Goal: Transaction & Acquisition: Purchase product/service

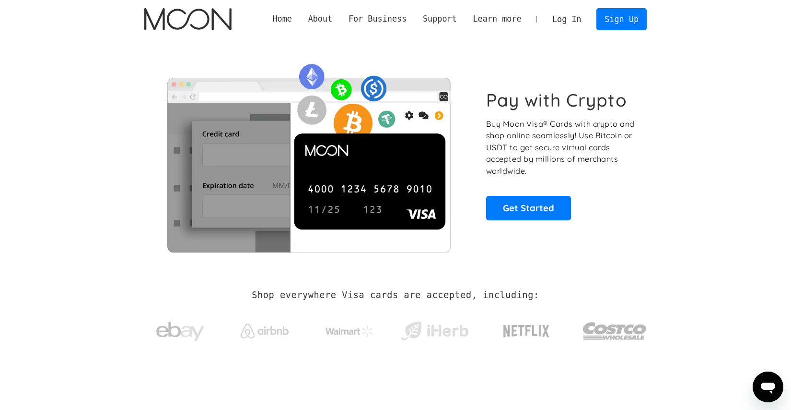
click at [566, 17] on link "Log In" at bounding box center [566, 19] width 45 height 21
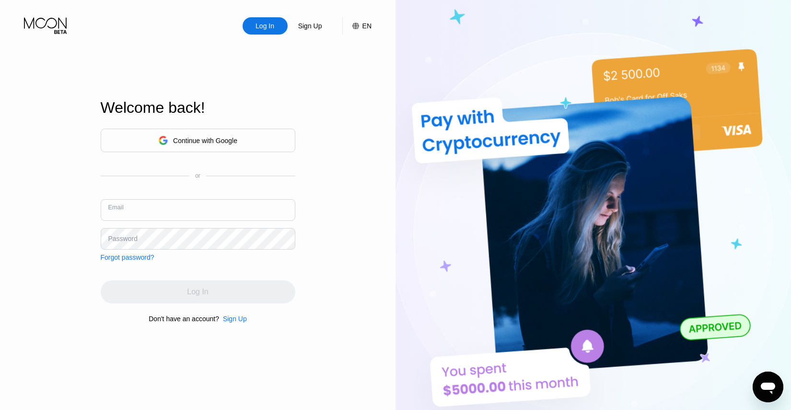
click at [268, 210] on input "text" at bounding box center [198, 210] width 195 height 22
paste input "edouard@atomicmail.io"
type input "[PERSON_NAME][EMAIL_ADDRESS][DOMAIN_NAME]"
click at [261, 258] on div "Continue with Google or Email edouard@atomicmail.io Password Forgot password?" at bounding box center [198, 195] width 195 height 132
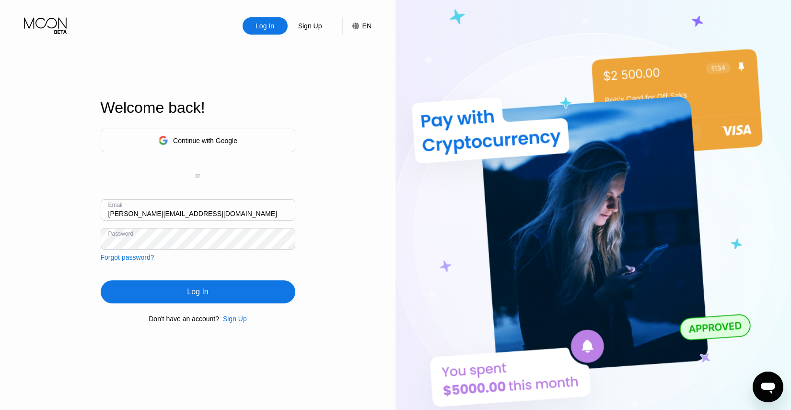
click at [177, 289] on div "Log In" at bounding box center [198, 291] width 195 height 23
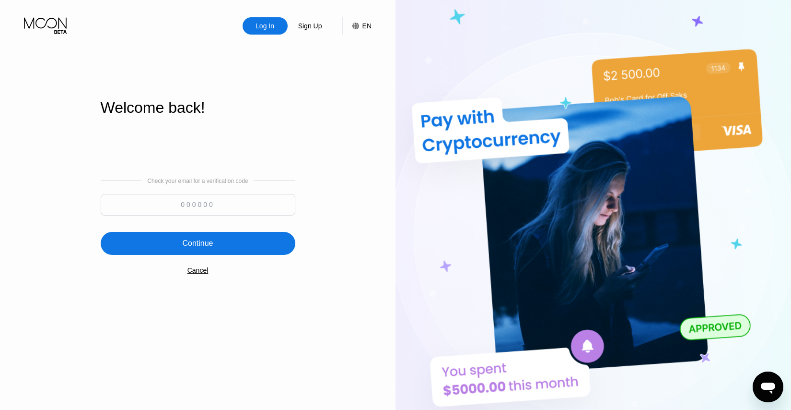
click at [247, 210] on input at bounding box center [198, 205] width 195 height 22
type input "700234"
click at [232, 252] on div "Continue" at bounding box center [198, 243] width 195 height 23
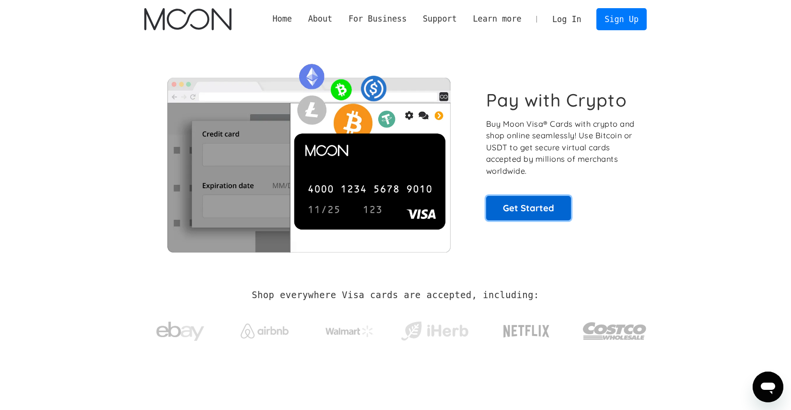
click at [531, 207] on link "Get Started" at bounding box center [528, 208] width 85 height 24
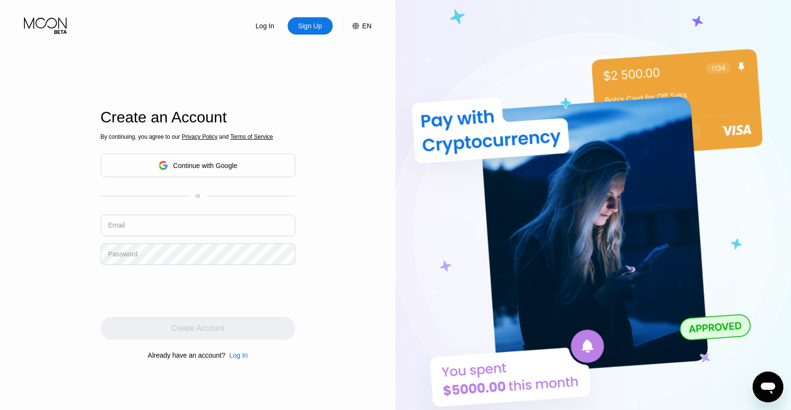
type input "edouard@atomicmail.io"
click at [246, 167] on div "Continue with Google" at bounding box center [198, 165] width 195 height 24
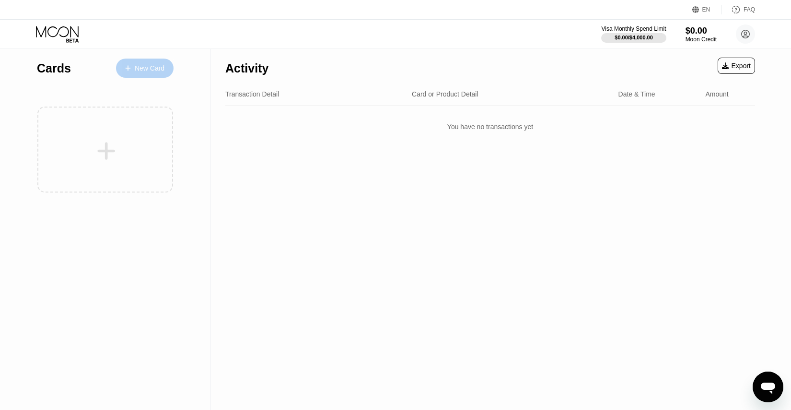
click at [160, 65] on div "New Card" at bounding box center [150, 68] width 30 height 8
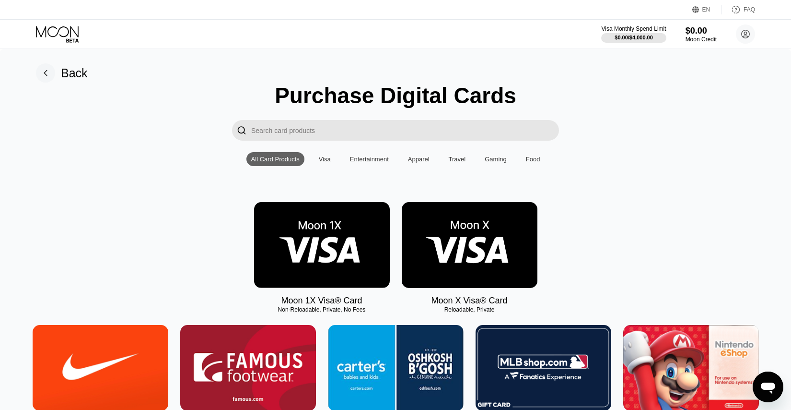
click at [456, 234] on img at bounding box center [470, 245] width 136 height 86
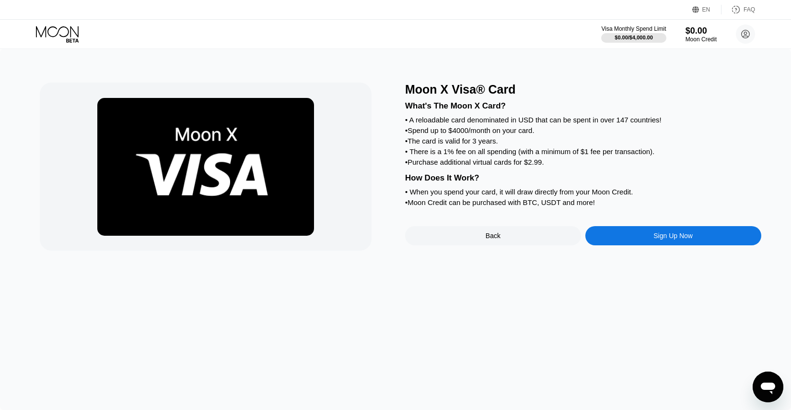
click at [655, 234] on div "Sign Up Now" at bounding box center [673, 236] width 39 height 8
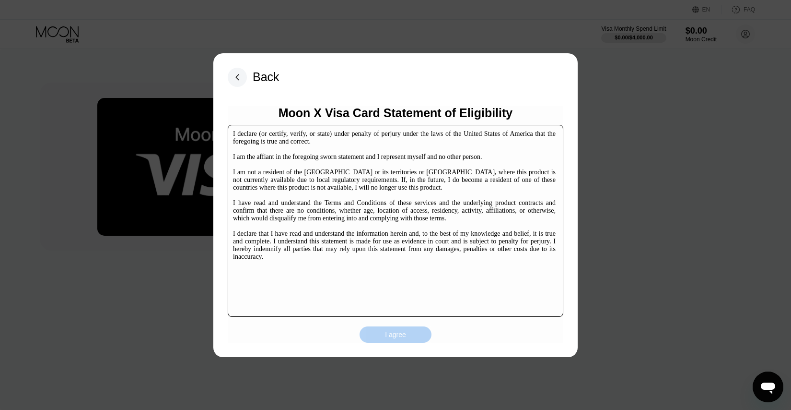
click at [409, 337] on div "I agree" at bounding box center [396, 334] width 72 height 16
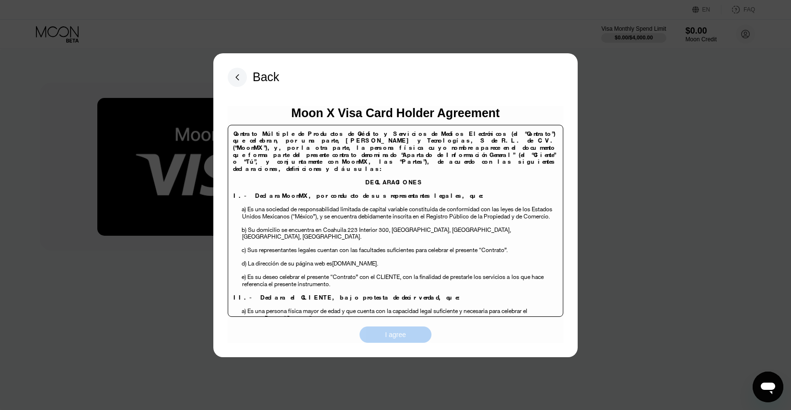
click at [407, 337] on div "I agree" at bounding box center [396, 334] width 72 height 16
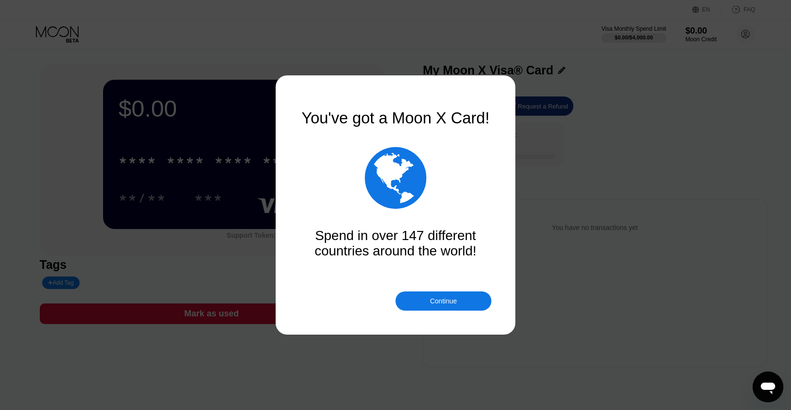
click at [427, 299] on div "Continue" at bounding box center [444, 300] width 96 height 19
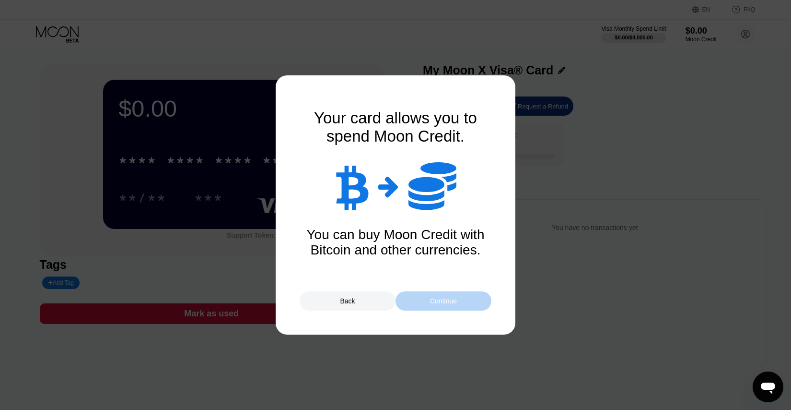
click at [434, 303] on div "Continue" at bounding box center [443, 301] width 27 height 8
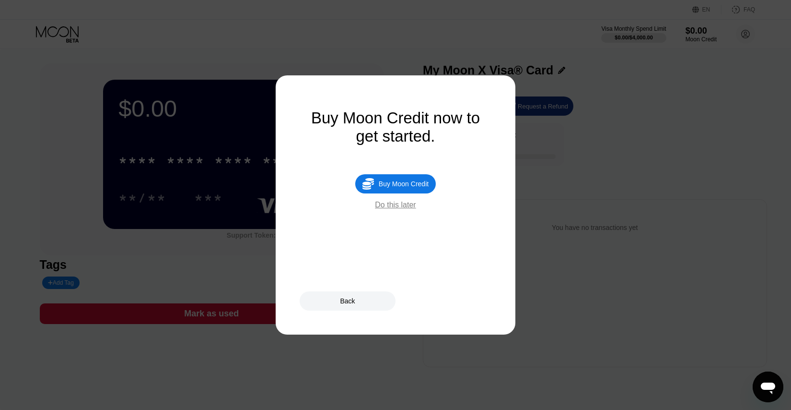
click at [408, 204] on div "Do this later" at bounding box center [395, 204] width 41 height 9
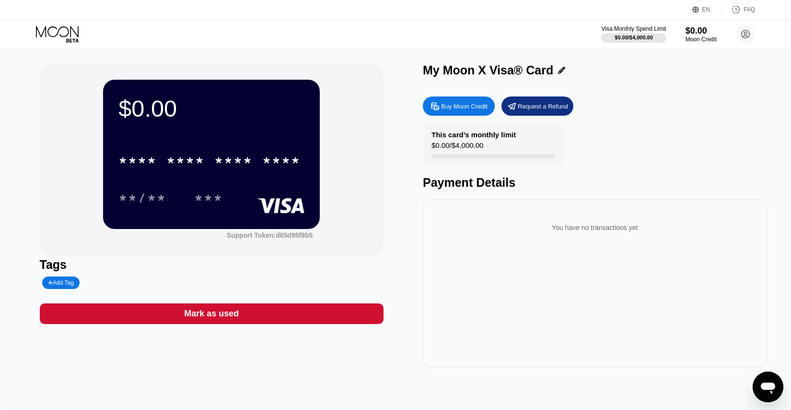
click at [463, 106] on div "Buy Moon Credit" at bounding box center [464, 106] width 47 height 8
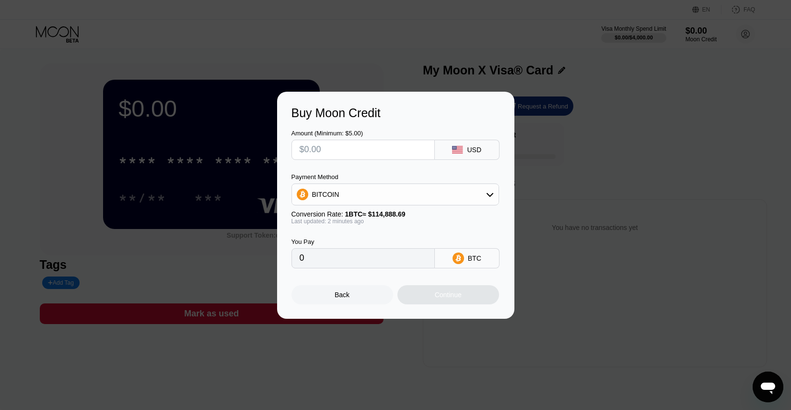
click at [437, 188] on div "BITCOIN" at bounding box center [395, 194] width 207 height 19
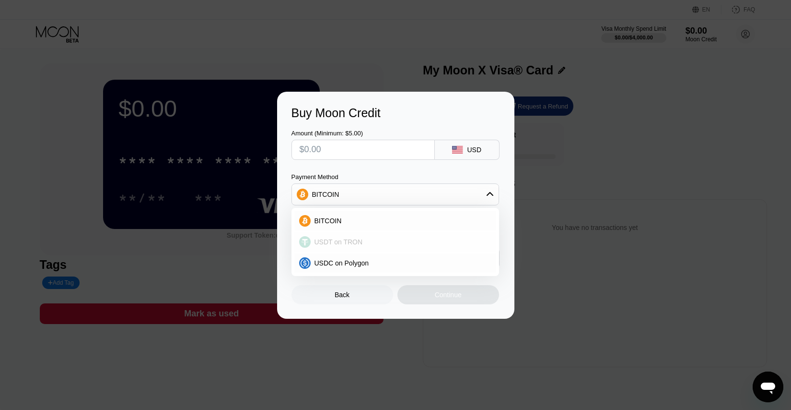
click at [345, 241] on span "USDT on TRON" at bounding box center [339, 242] width 48 height 8
type input "0.00"
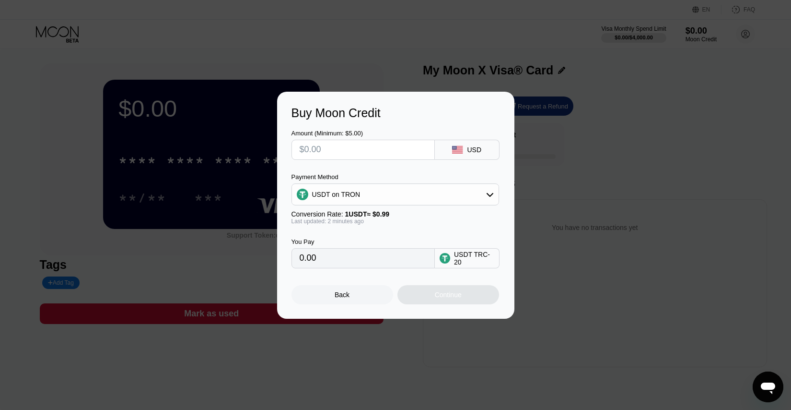
click at [355, 155] on input "text" at bounding box center [363, 149] width 127 height 19
type input "$1"
type input "1.01"
type input "$11"
type input "11.11"
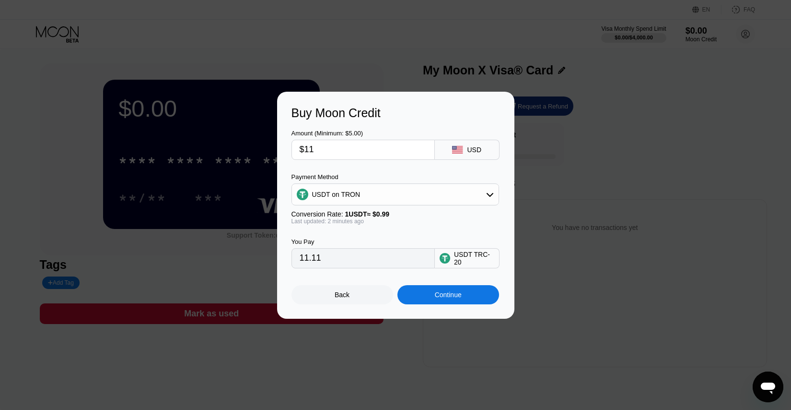
type input "$110"
type input "111.11"
type input "$1100"
type input "1111.11"
type input "$1100"
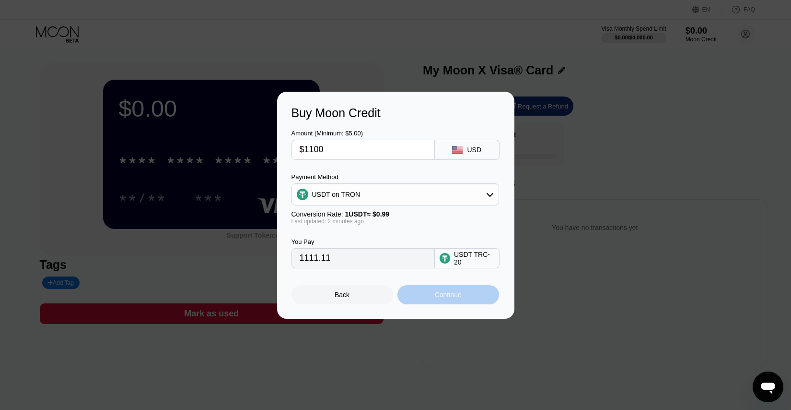
click at [431, 293] on div "Continue" at bounding box center [449, 294] width 102 height 19
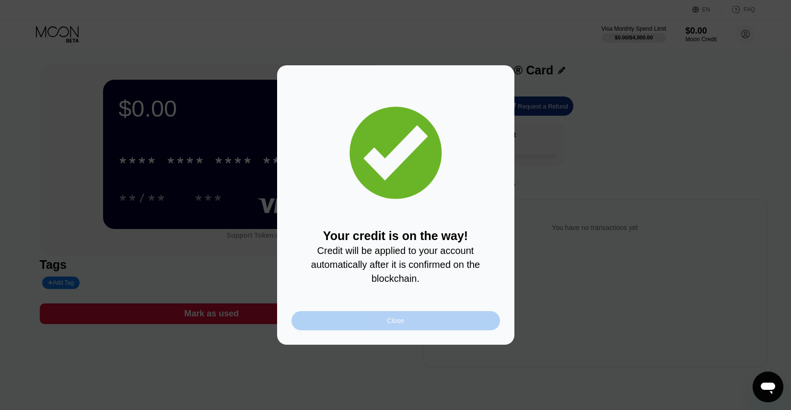
click at [439, 324] on div "Close" at bounding box center [396, 320] width 209 height 19
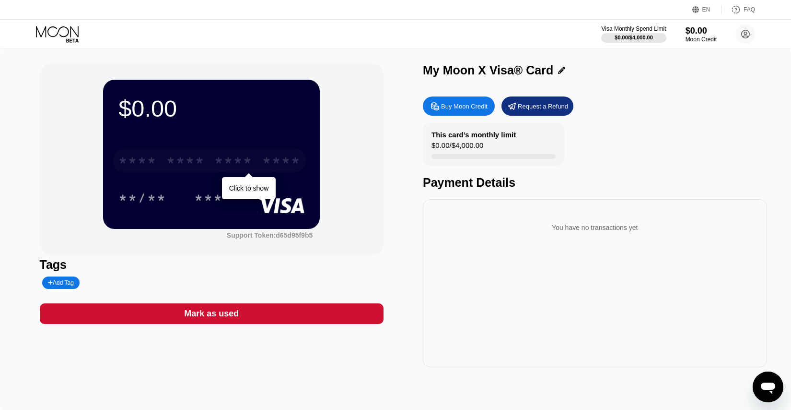
click at [265, 154] on div "****" at bounding box center [281, 161] width 38 height 15
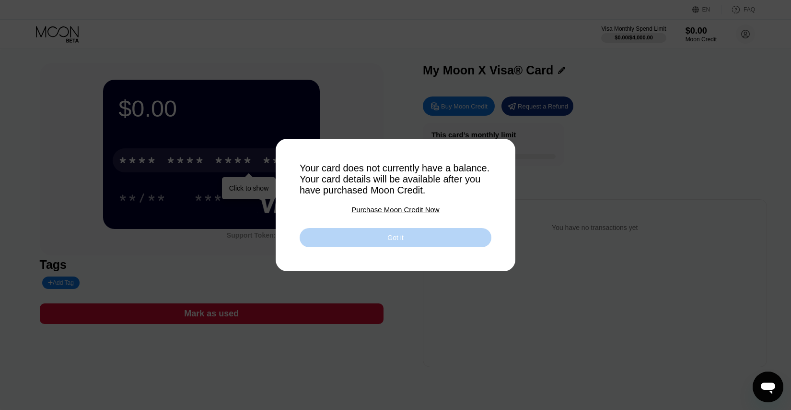
click at [310, 235] on div "Got it" at bounding box center [396, 237] width 192 height 19
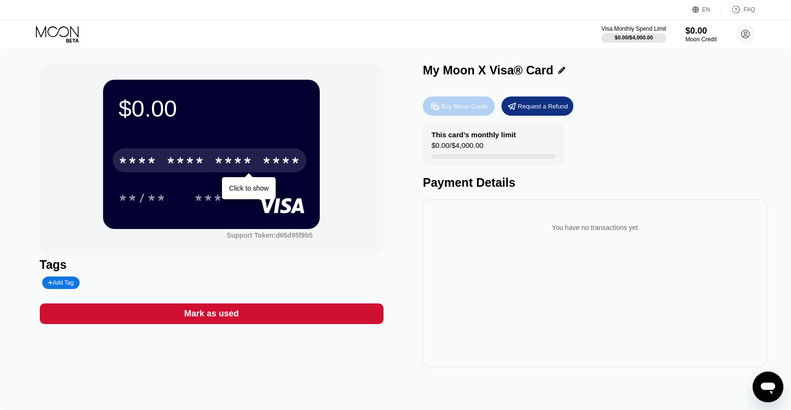
click at [460, 114] on div "Buy Moon Credit" at bounding box center [459, 105] width 72 height 19
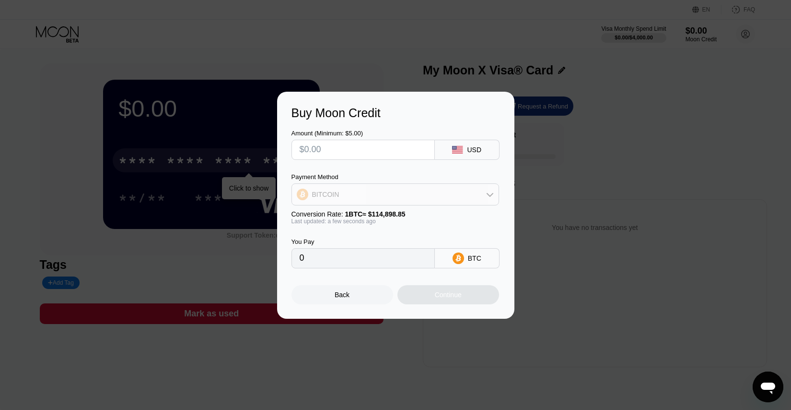
click at [385, 193] on div "BITCOIN" at bounding box center [395, 194] width 207 height 19
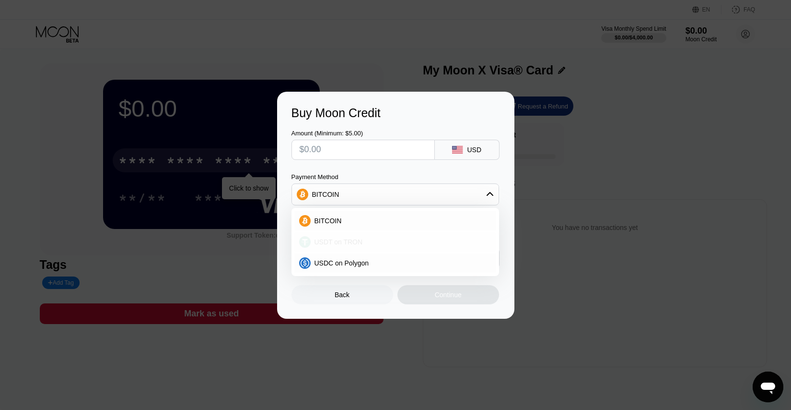
click at [357, 242] on span "USDT on TRON" at bounding box center [339, 242] width 48 height 8
type input "0.00"
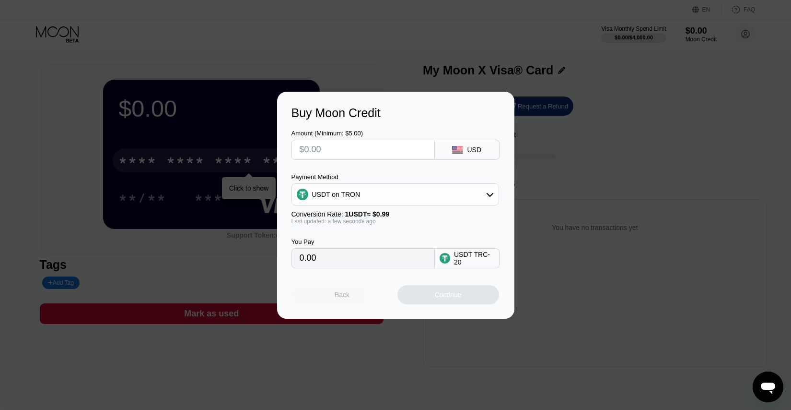
click at [328, 295] on div "Back" at bounding box center [343, 294] width 102 height 19
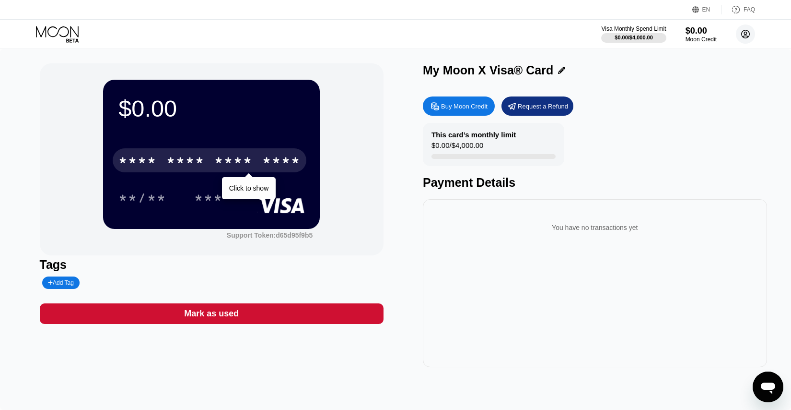
click at [741, 36] on circle at bounding box center [745, 33] width 19 height 19
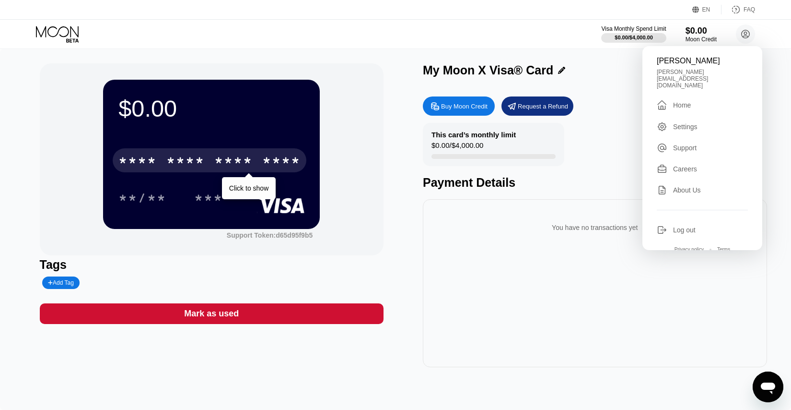
click at [489, 191] on div "Buy Moon Credit Request a Refund This card’s monthly limit $0.00 / $4,000.00 Pa…" at bounding box center [595, 229] width 344 height 275
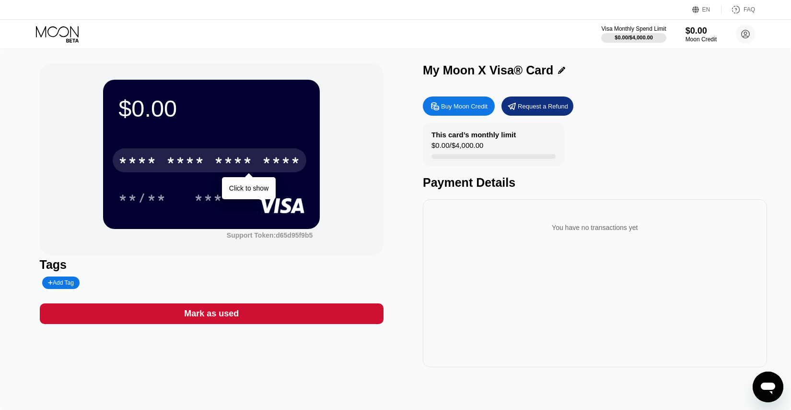
click at [468, 109] on div "Buy Moon Credit" at bounding box center [464, 106] width 47 height 8
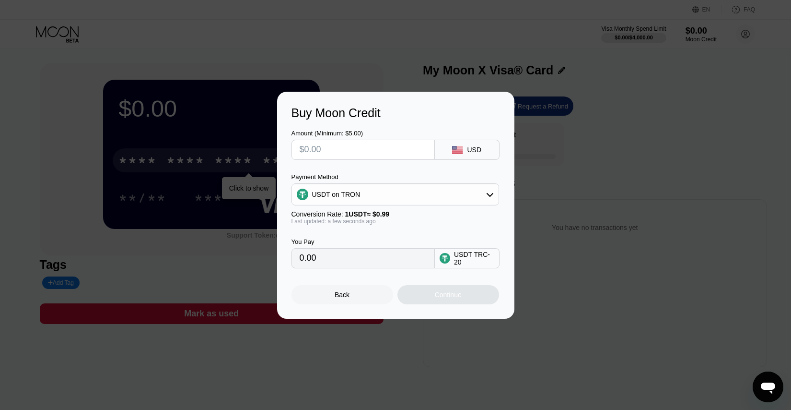
click at [353, 160] on div "Amount (Minimum: $5.00) USD Payment Method USDT on TRON Conversion Rate: 1 USDT…" at bounding box center [396, 194] width 209 height 148
click at [353, 149] on input "text" at bounding box center [363, 149] width 127 height 19
type input "$10"
type input "10.10"
type input "$100"
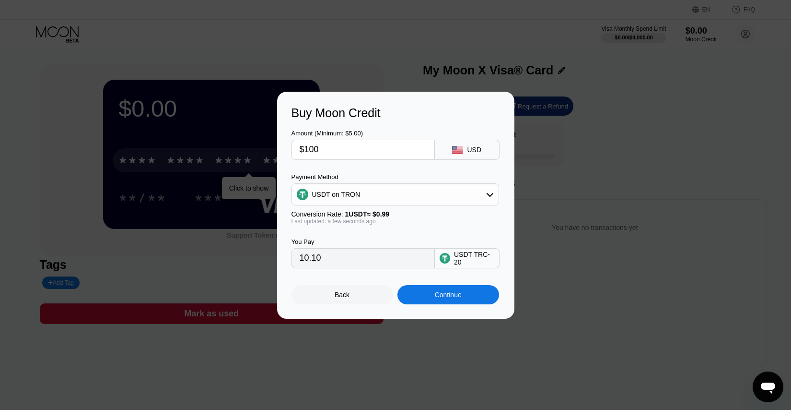
type input "101.01"
type input "$1000"
type input "1010.10"
click at [316, 147] on input "$1000" at bounding box center [363, 149] width 127 height 19
type input "$100"
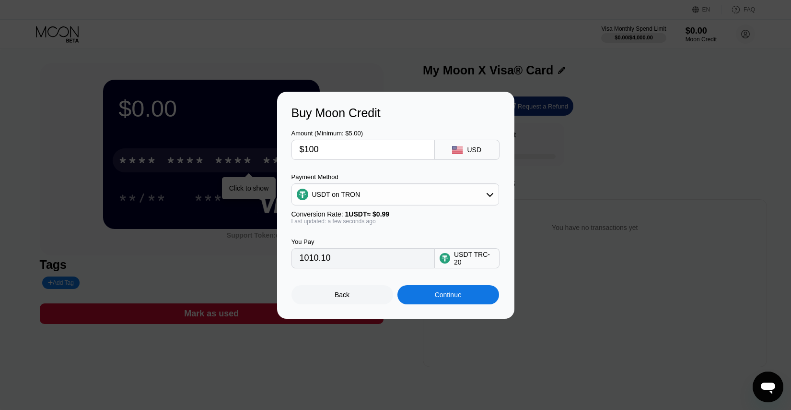
type input "101.01"
type input "$1100"
type input "1111.11"
type input "$1100"
click at [424, 296] on div "Continue" at bounding box center [449, 294] width 102 height 19
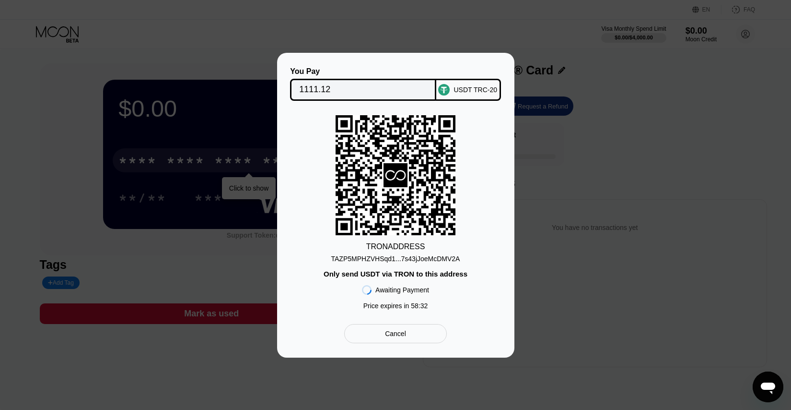
click at [550, 119] on div "You Pay 1111.12 USDT TRC-20 TRON ADDRESS TAZP5MPHZVHSqd1...7s43jJoeMcDMV2A Only…" at bounding box center [395, 205] width 791 height 305
click at [426, 326] on div "Cancel" at bounding box center [395, 333] width 102 height 19
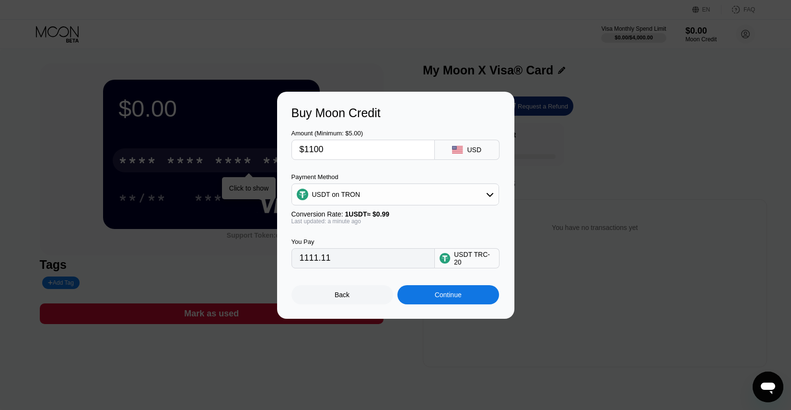
click at [351, 298] on div "Back" at bounding box center [343, 294] width 102 height 19
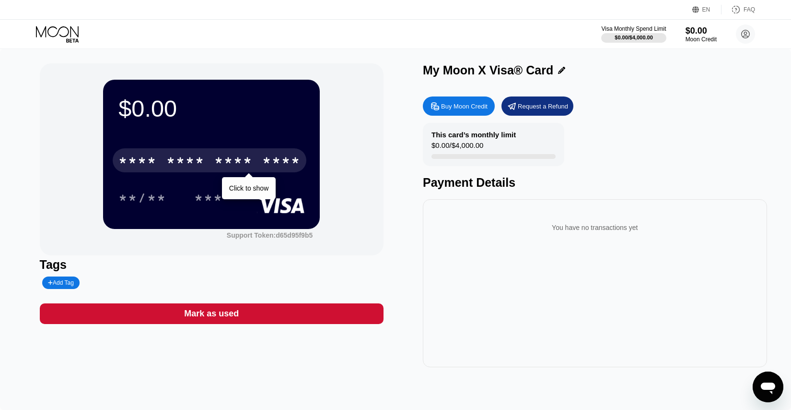
click at [759, 378] on div "Open messaging window" at bounding box center [768, 386] width 29 height 29
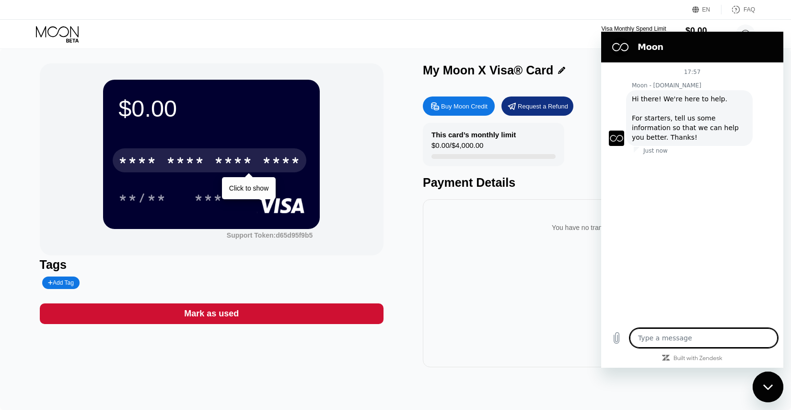
type textarea "x"
click at [676, 335] on textarea at bounding box center [704, 337] width 148 height 19
click at [700, 186] on input "Description" at bounding box center [701, 185] width 133 height 20
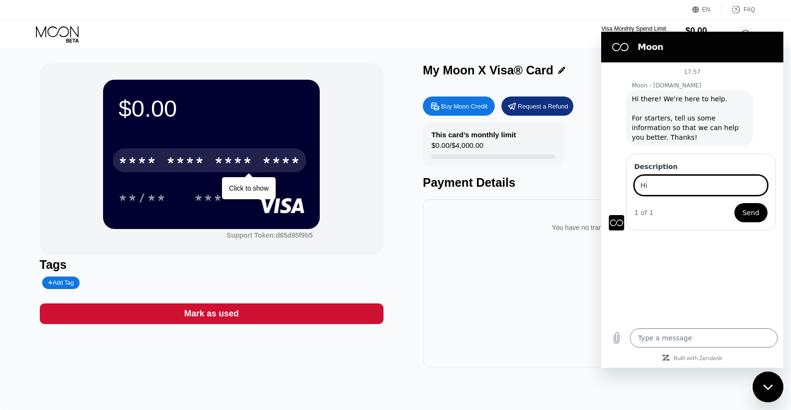
type input "Hi"
click at [735, 203] on button "Send" at bounding box center [751, 212] width 33 height 19
type textarea "x"
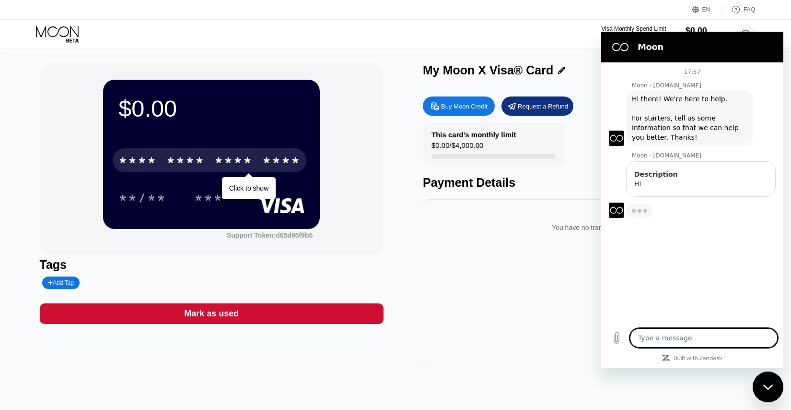
type textarea "I"
type textarea "x"
type textarea "I"
type textarea "x"
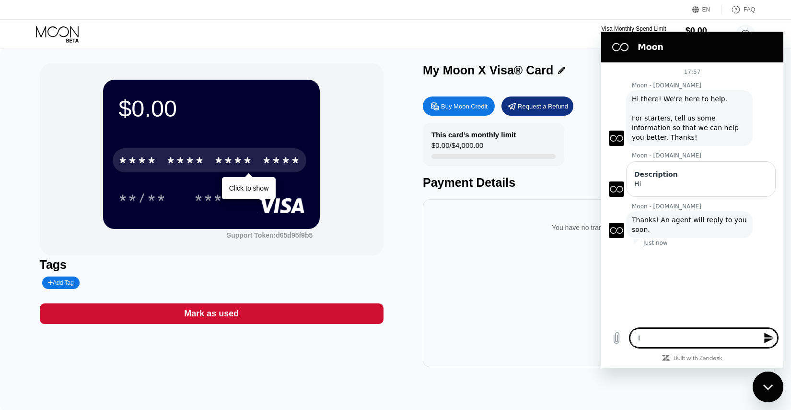
type textarea "I p"
type textarea "x"
type textarea "I pa"
type textarea "x"
type textarea "I pai"
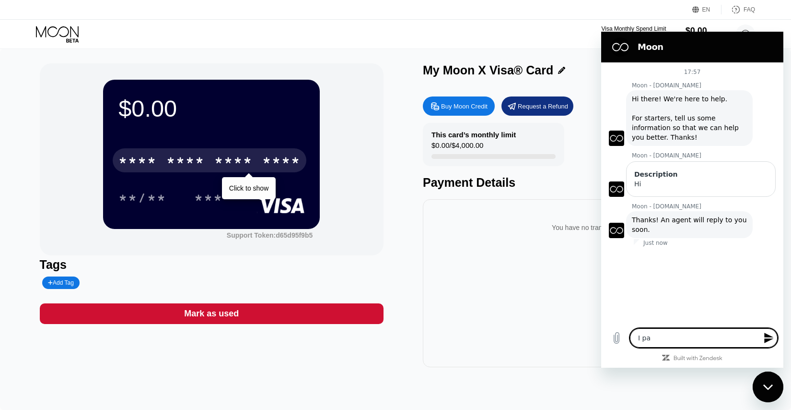
type textarea "x"
type textarea "I paid"
type textarea "x"
type textarea "I paid"
type textarea "x"
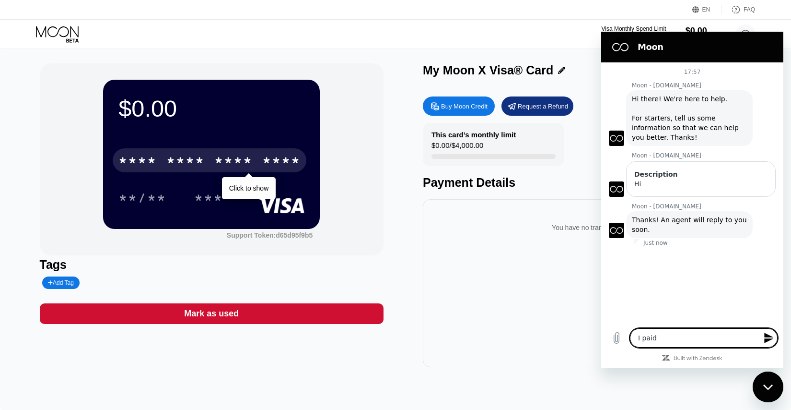
type textarea "I paid 1"
type textarea "x"
type textarea "I paid 1,"
type textarea "x"
type textarea "I paid 1,0"
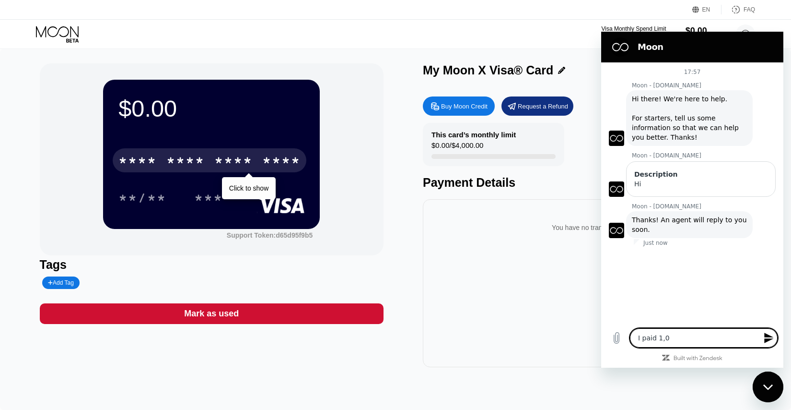
type textarea "x"
type textarea "I paid 1,00"
type textarea "x"
type textarea "I paid 1,000"
type textarea "x"
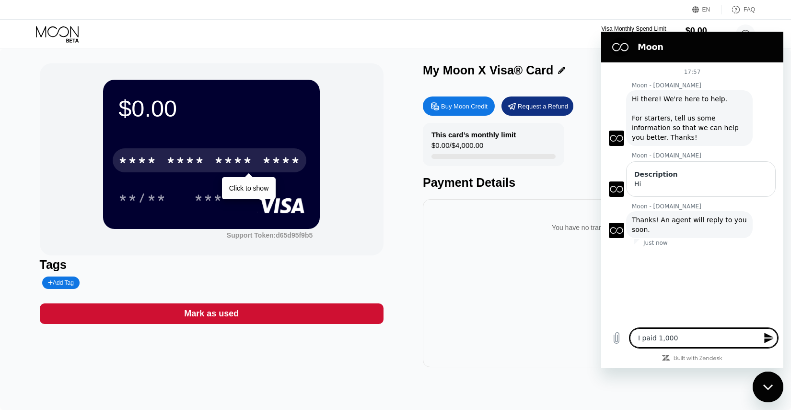
type textarea "I paid 1,000"
type textarea "x"
type textarea "I paid 1,000 a"
type textarea "x"
type textarea "I paid 1,000 an"
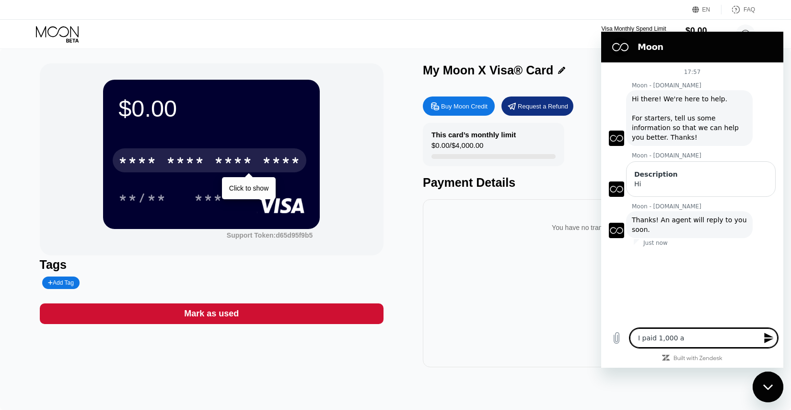
type textarea "x"
type textarea "I paid 1,000 and"
type textarea "x"
type textarea "I paid 1,000 and"
type textarea "x"
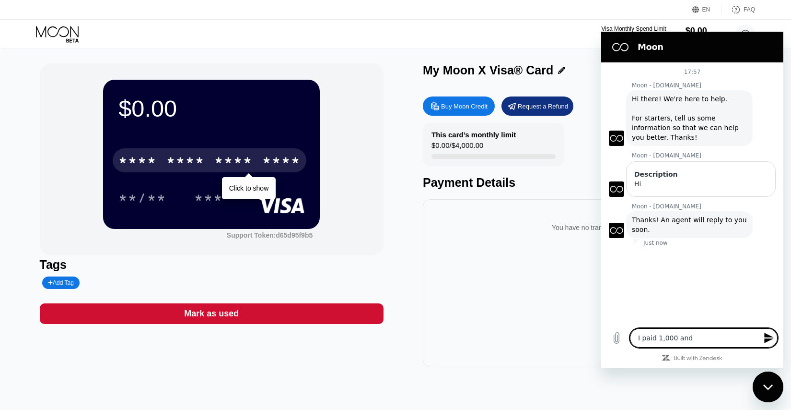
type textarea "I"
type textarea "x"
type textarea "I"
type textarea "x"
type textarea "I p"
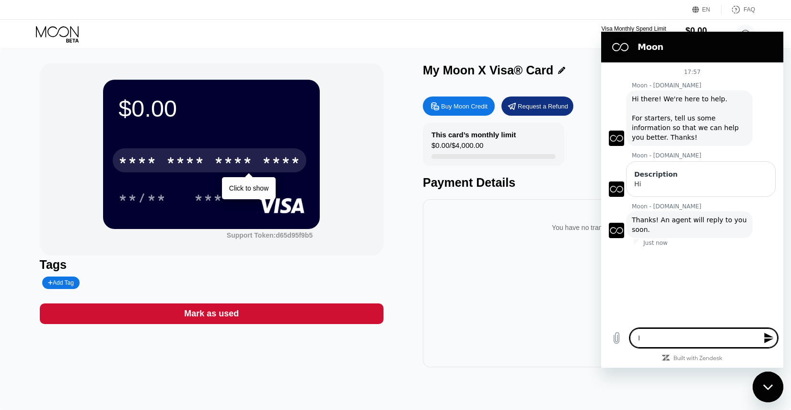
type textarea "x"
type textarea "I pa"
type textarea "x"
type textarea "I pai"
type textarea "x"
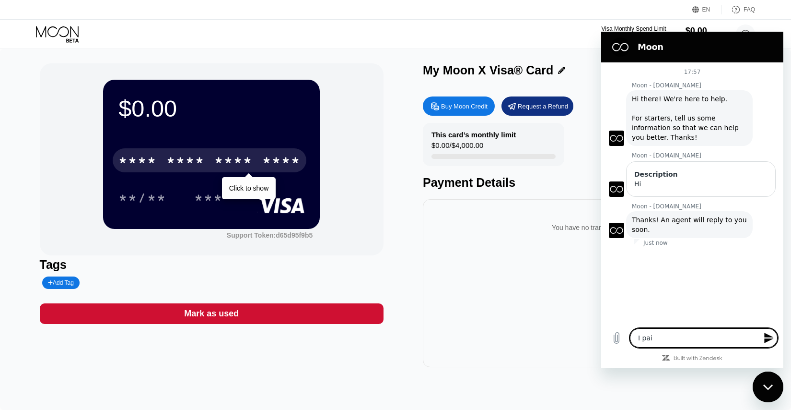
type textarea "I paid"
type textarea "x"
type textarea "I paid"
type textarea "x"
type textarea "I paid 1"
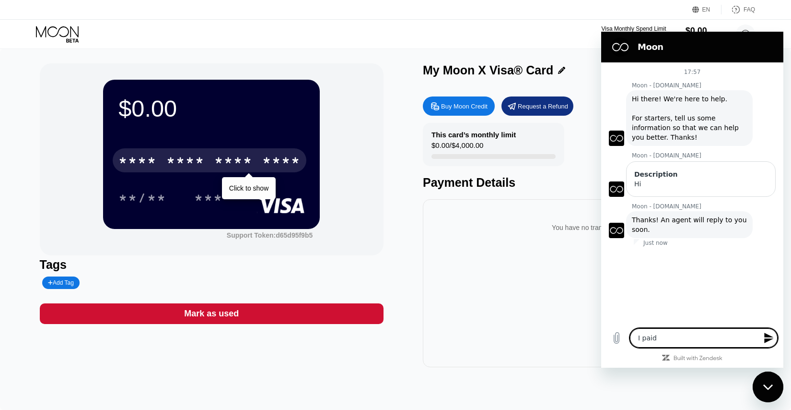
type textarea "x"
type textarea "I paid 11"
type textarea "x"
type textarea "I paid 111"
type textarea "x"
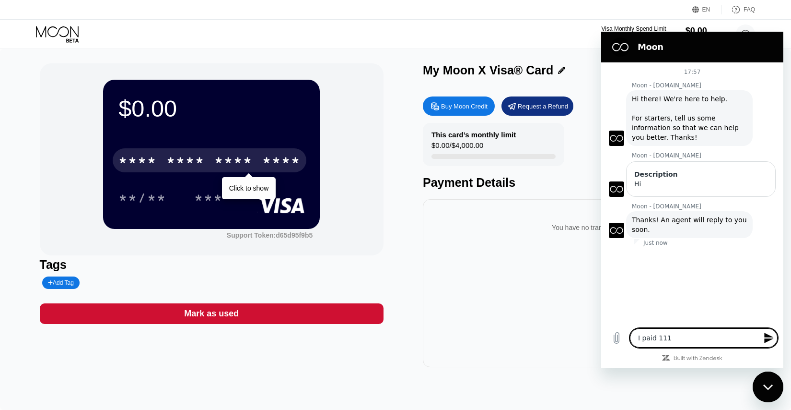
type textarea "I paid 1111"
type textarea "x"
type textarea "I paid 1111"
type textarea "x"
type textarea "I paid 1111 b"
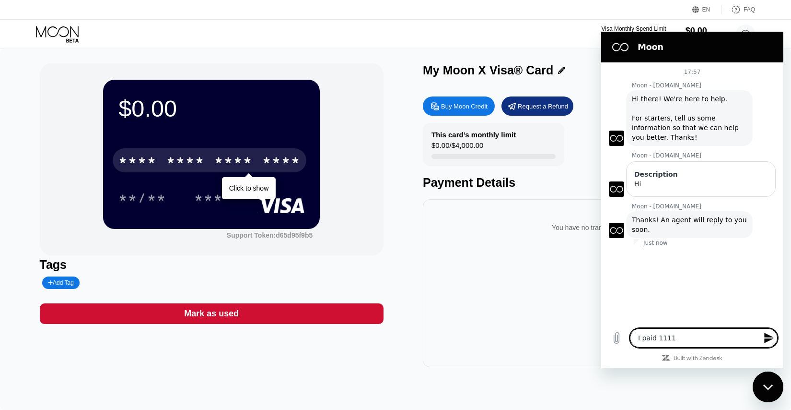
type textarea "x"
type textarea "I paid 1111"
type textarea "x"
type textarea "I paid 1111 y"
type textarea "x"
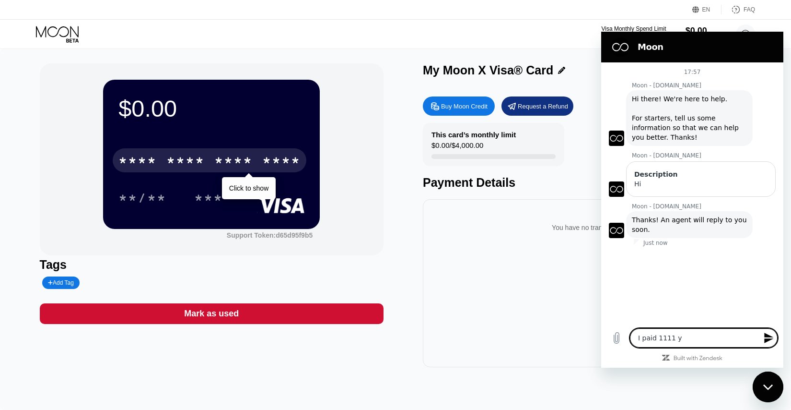
type textarea "I paid 1111"
type textarea "x"
type textarea "I paid 1111 b"
type textarea "x"
type textarea "I paid 1111 by"
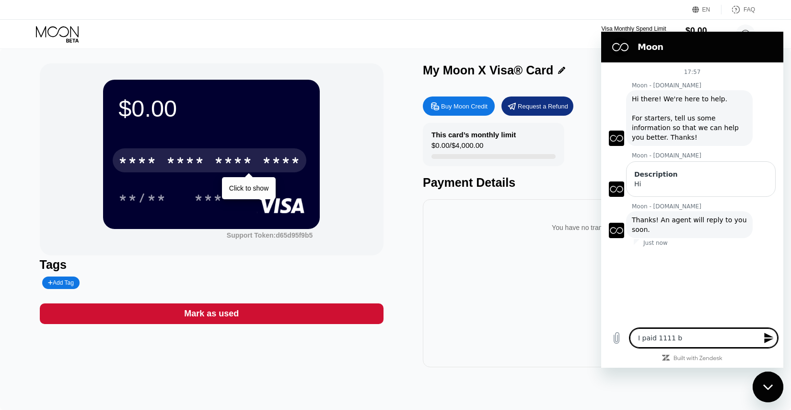
type textarea "x"
type textarea "I paid 1111 by"
type textarea "x"
type textarea "I paid 1111 by m"
type textarea "x"
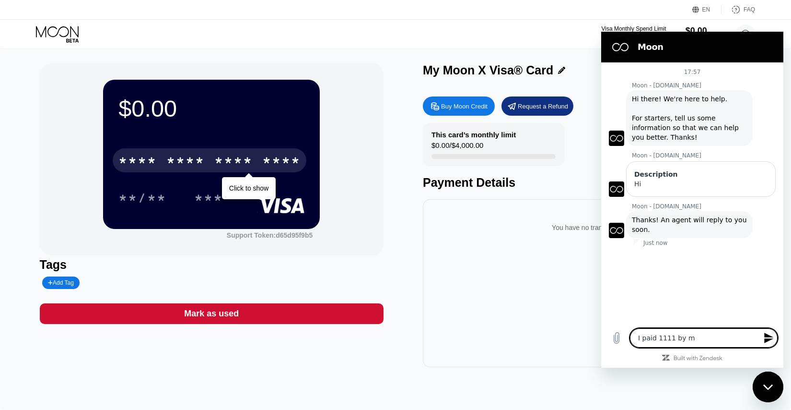
type textarea "I paid 1111 by mi"
type textarea "x"
type textarea "I paid 1111 by mis"
type textarea "x"
type textarea "I paid 1111 by mist"
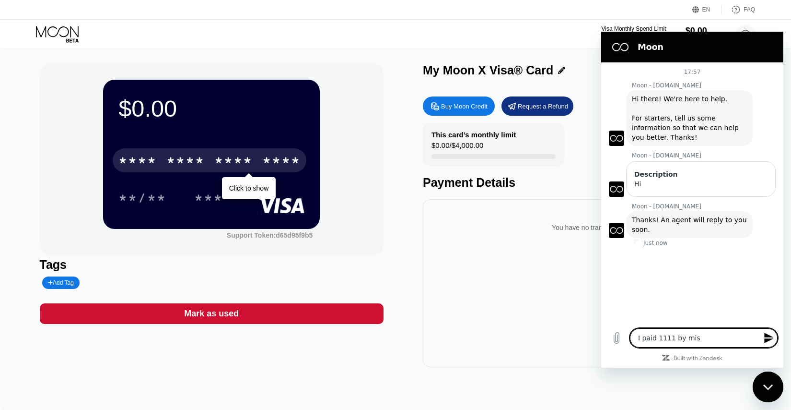
type textarea "x"
type textarea "I paid 1111 by mis"
type textarea "x"
type textarea "I paid 1111 by mi"
type textarea "x"
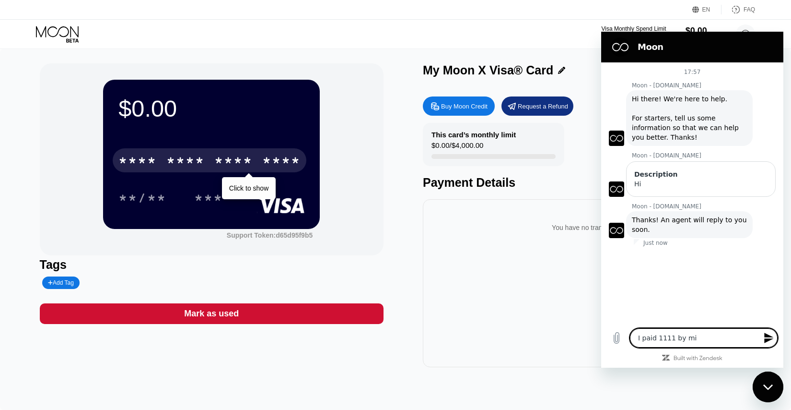
type textarea "I paid 1111 by m"
type textarea "x"
type textarea "I paid 1111 by"
type textarea "x"
type textarea "I paid 1111 by"
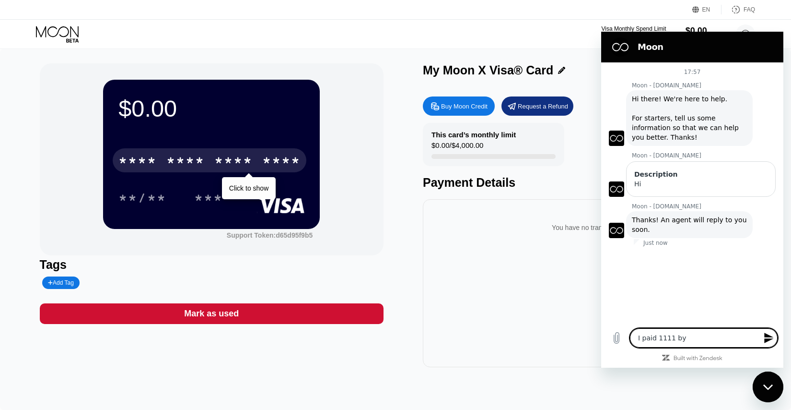
type textarea "x"
type textarea "I paid 1111 b"
type textarea "x"
type textarea "I paid 1111"
type textarea "x"
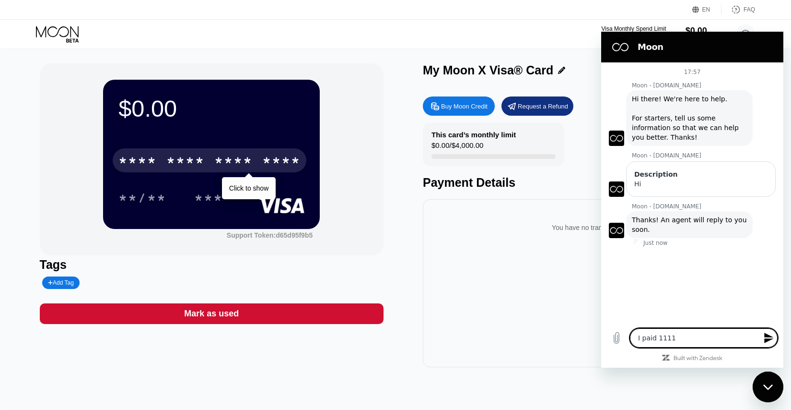
type textarea "I paid 1111 i"
type textarea "x"
type textarea "I paid 1111 is"
type textarea "x"
type textarea "I paid 1111 isd"
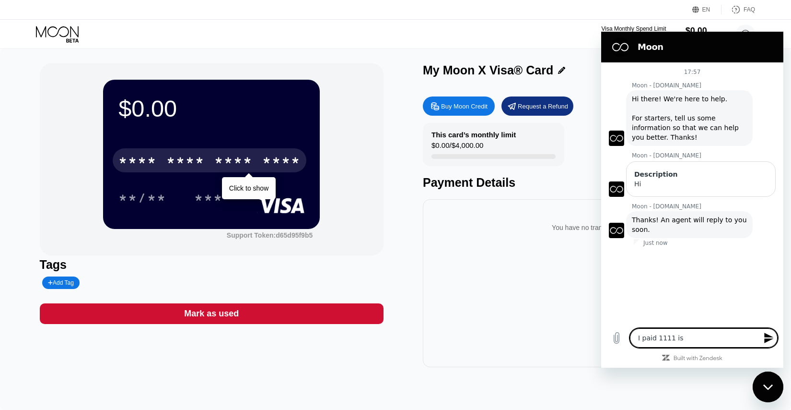
type textarea "x"
type textarea "I paid 1111 is"
type textarea "x"
type textarea "I paid 1111 i"
type textarea "x"
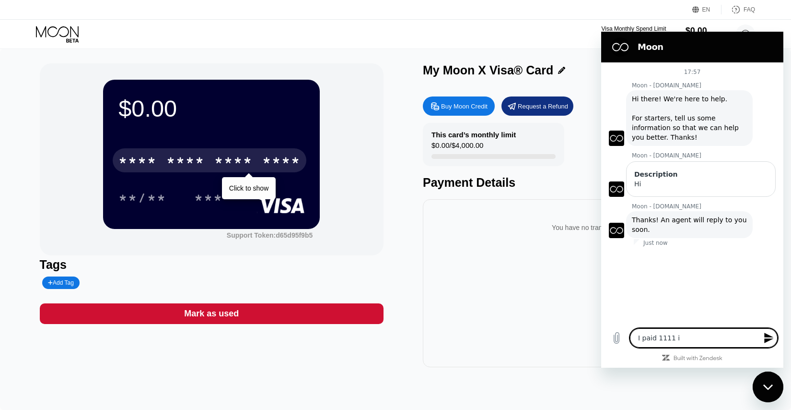
type textarea "I paid 1111"
type textarea "x"
type textarea "I paid 1111 u"
type textarea "x"
type textarea "I paid 1111 us"
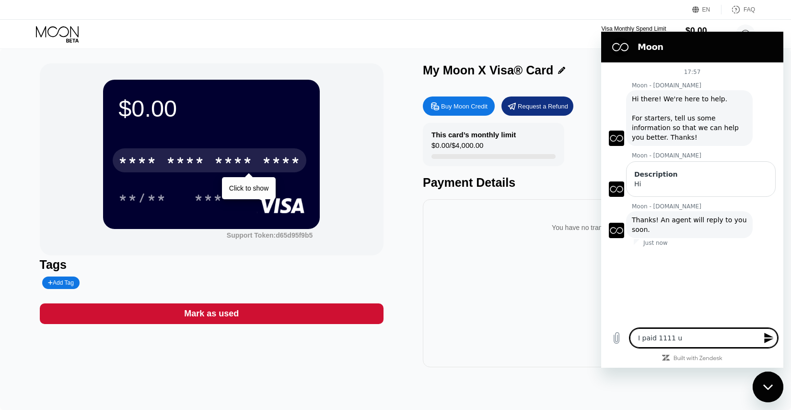
type textarea "x"
type textarea "I paid 1111 usd"
type textarea "x"
type textarea "I paid 1111 usdt"
type textarea "x"
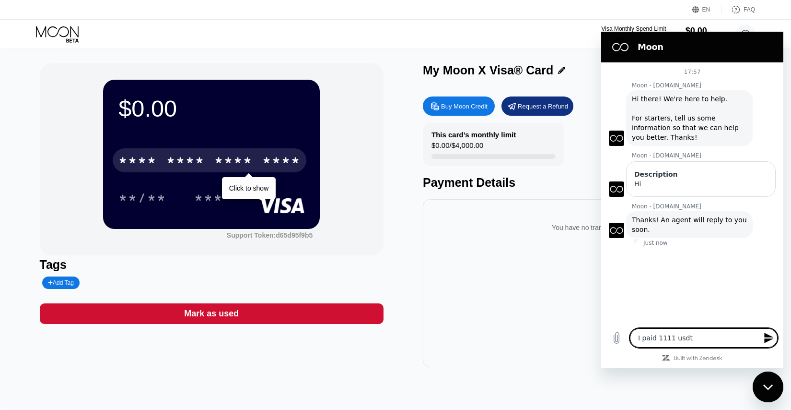
type textarea "I paid 1111 usdt"
type textarea "x"
type textarea "I paid 1111 usdt t"
type textarea "x"
type textarea "I paid 1111 usdt tr"
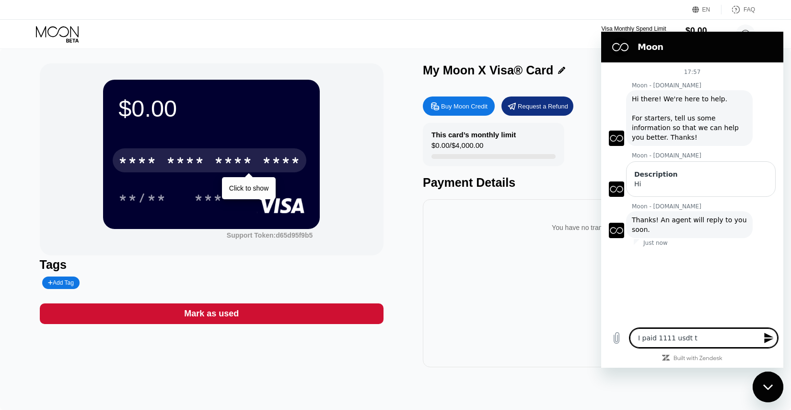
type textarea "x"
type textarea "I paid 1111 usdt trc"
type textarea "x"
type textarea "I paid 1111 usdt trc2"
type textarea "x"
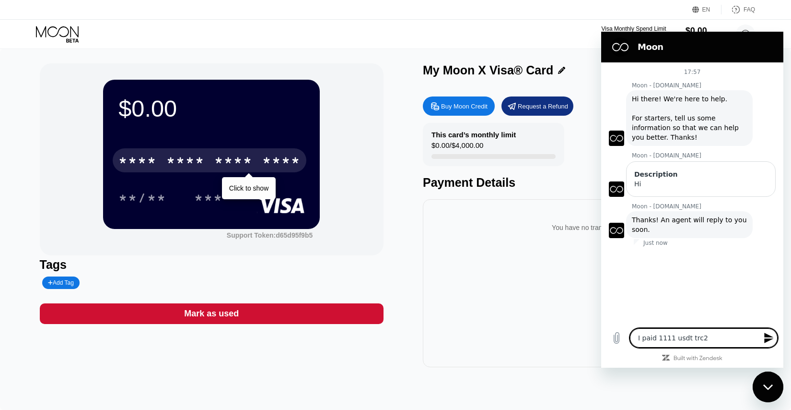
type textarea "I paid 1111 usdt trc20"
type textarea "x"
type textarea "I paid 1111 usdt trc20"
type textarea "x"
type textarea "I paid 1111 usdt trc20 a"
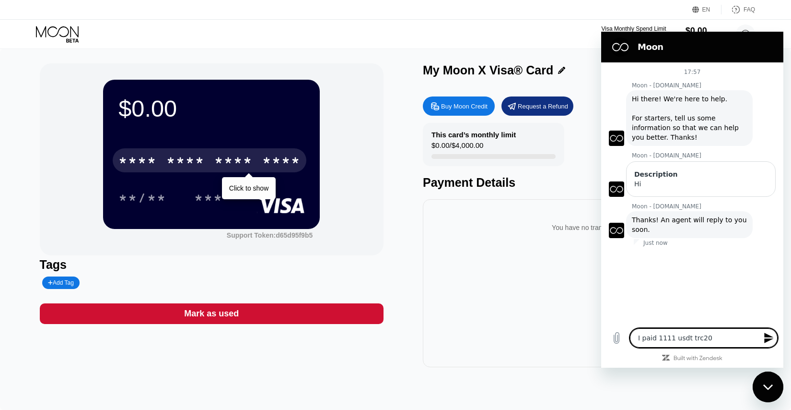
type textarea "x"
type textarea "I paid 1111 usdt trc20 an"
type textarea "x"
type textarea "I paid 1111 usdt trc20 and"
type textarea "x"
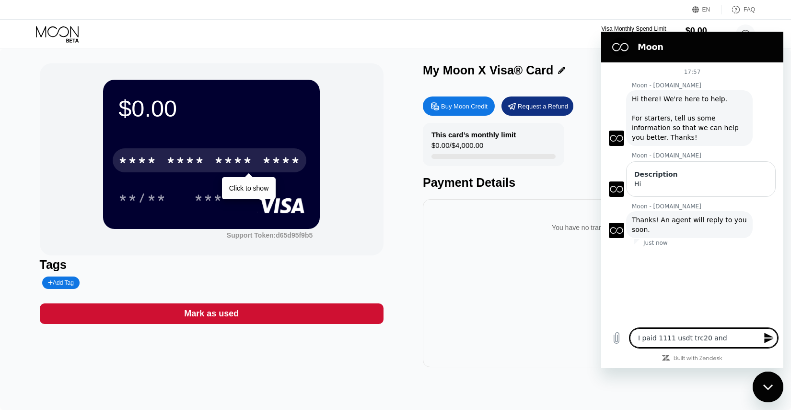
type textarea "I paid 1111 usdt trc20 and"
type textarea "x"
type textarea "I paid 1111 usdt trc20 and b"
type textarea "x"
type textarea "I paid 1111 usdt trc20 and by"
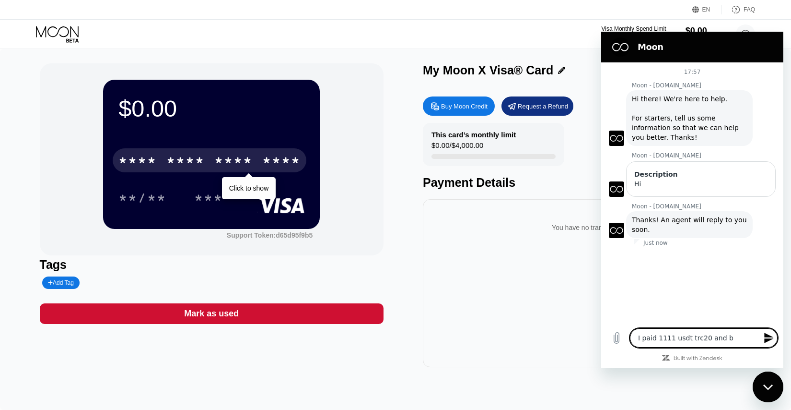
type textarea "x"
type textarea "I paid 1111 usdt trc20 and by"
type textarea "x"
type textarea "I paid 1111 usdt trc20 and by m"
type textarea "x"
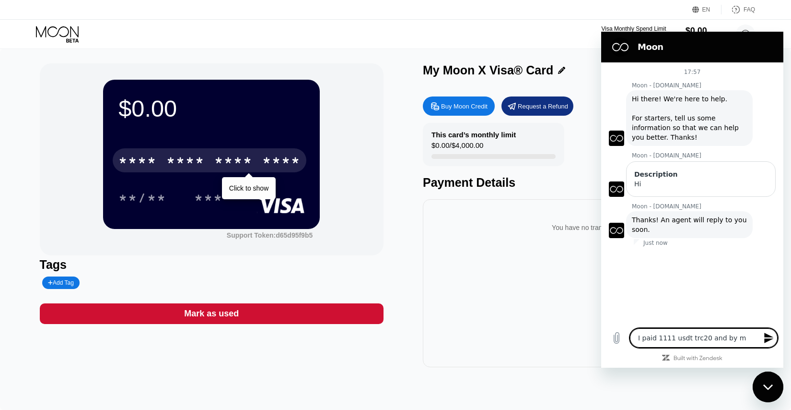
type textarea "I paid 1111 usdt trc20 and by mi"
type textarea "x"
type textarea "I paid 1111 usdt trc20 and by mis"
type textarea "x"
type textarea "I paid 1111 usdt trc20 and by mist"
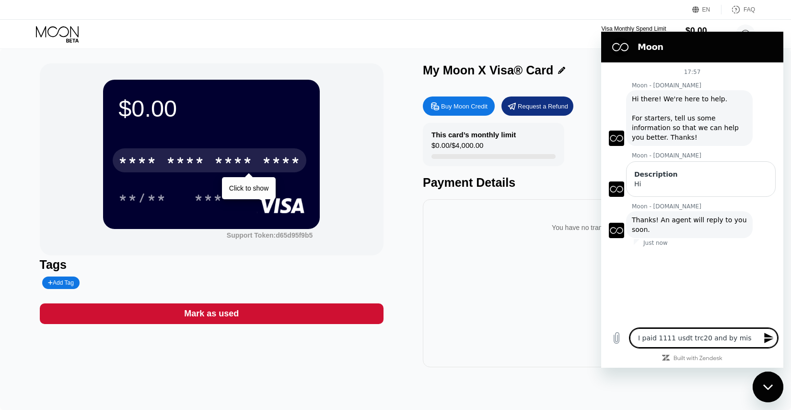
type textarea "x"
type textarea "I paid 1111 usdt trc20 and by mista"
type textarea "x"
type textarea "I paid 1111 usdt trc20 and by mistak"
type textarea "x"
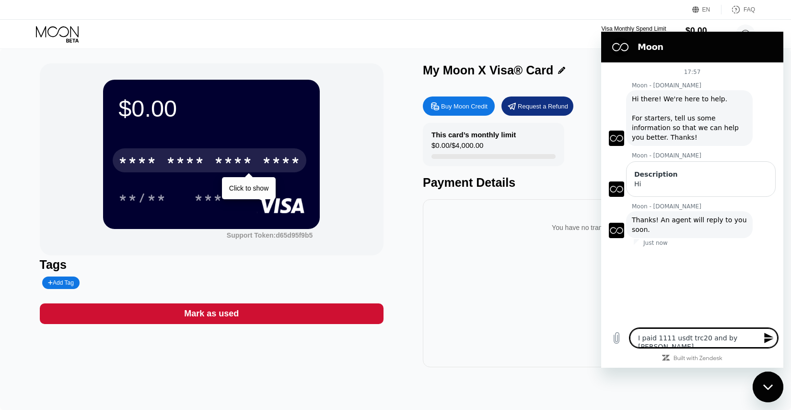
type textarea "I paid 1111 usdt trc20 and by mistake"
type textarea "x"
type textarea "I paid 1111 usdt trc20 and by mistake"
type textarea "x"
type textarea "I paid 1111 usdt trc20 and by mistake c"
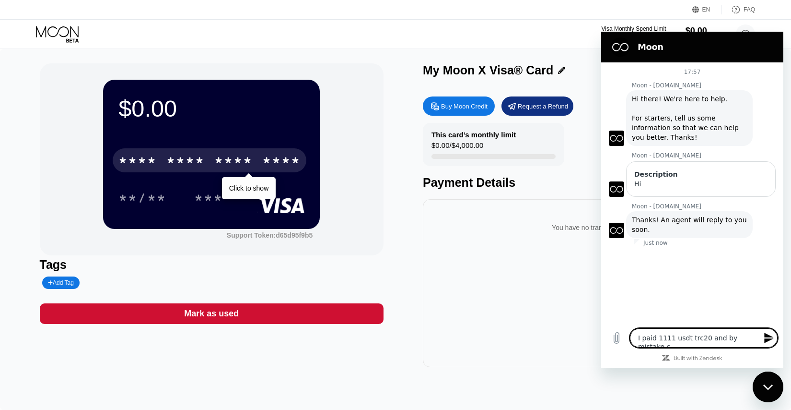
type textarea "x"
type textarea "I paid 1111 usdt trc20 and by mistake cl"
type textarea "x"
type textarea "I paid 1111 usdt trc20 and by mistake cli"
type textarea "x"
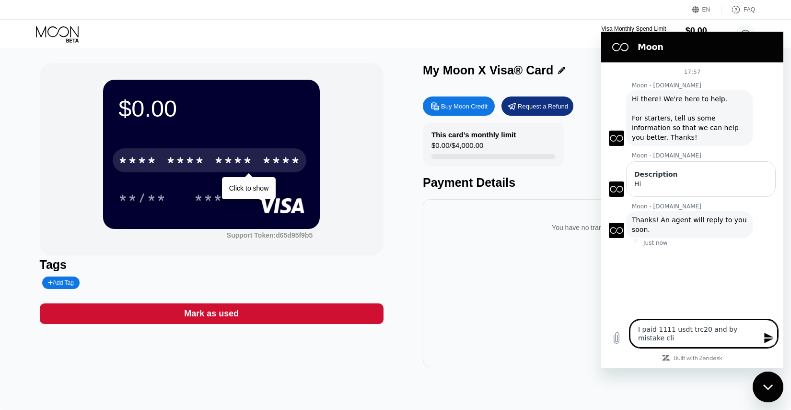
type textarea "I paid 1111 usdt trc20 and by mistake clic"
type textarea "x"
type textarea "I paid 1111 usdt trc20 and by mistake click"
type textarea "x"
type textarea "I paid 1111 usdt trc20 and by mistake clicke"
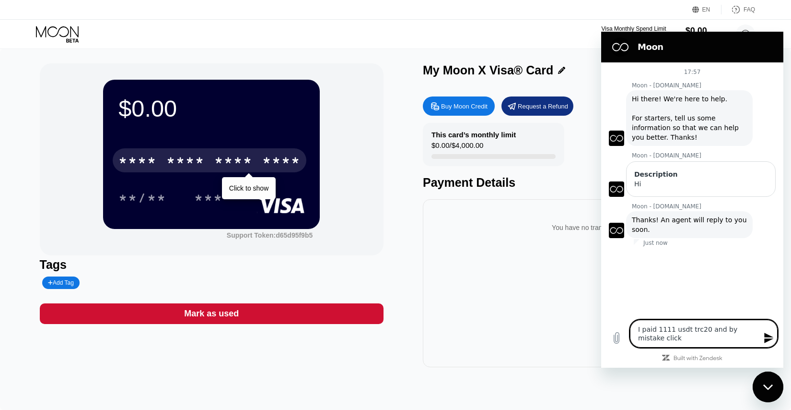
type textarea "x"
type textarea "I paid 1111 usdt trc20 and by mistake clicked"
type textarea "x"
type textarea "I paid 1111 usdt trc20 and by mistake clicked"
type textarea "x"
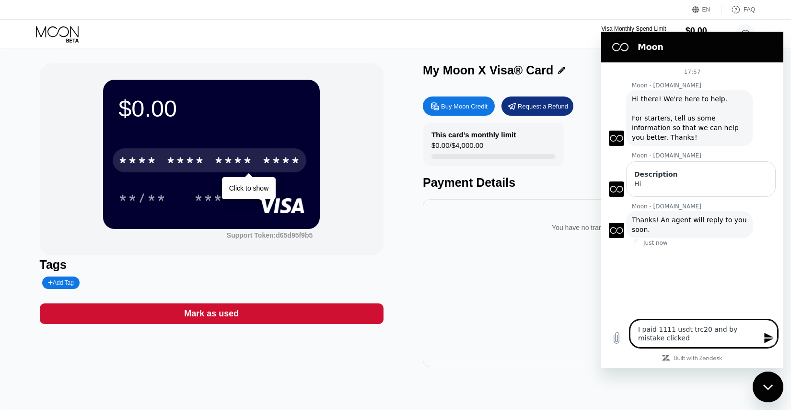
type textarea "I paid 1111 usdt trc20 and by mistake clicked c"
type textarea "x"
type textarea "I paid 1111 usdt trc20 and by mistake clicked cl"
type textarea "x"
type textarea "I paid 1111 usdt trc20 and by mistake clicked clo"
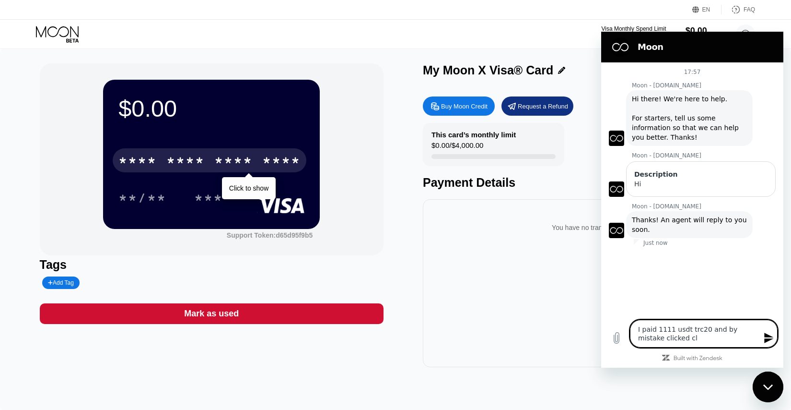
type textarea "x"
type textarea "I paid 1111 usdt trc20 and by mistake clicked clos"
type textarea "x"
type textarea "I paid 1111 usdt trc20 and by mistake clicked close"
type textarea "x"
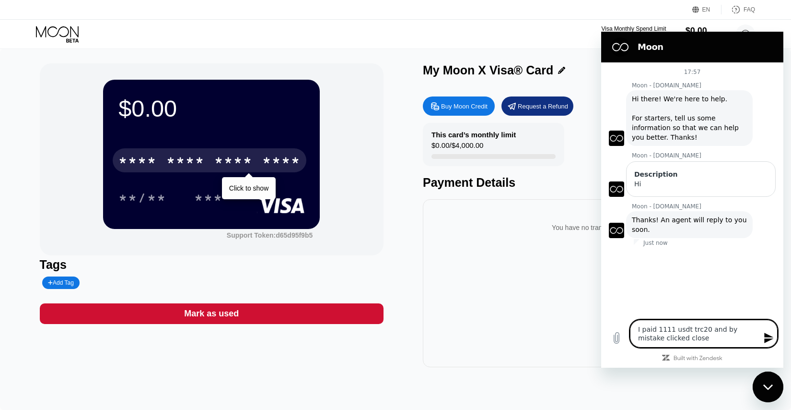
type textarea "I paid 1111 usdt trc20 and by mistake clicked close"
type textarea "x"
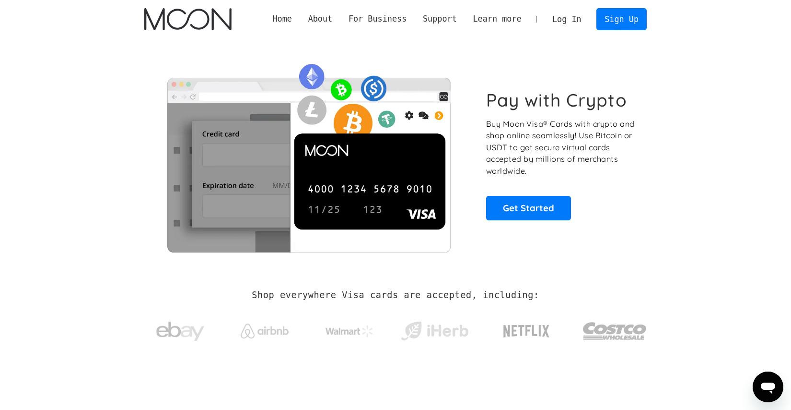
click at [563, 15] on link "Log In" at bounding box center [566, 19] width 45 height 21
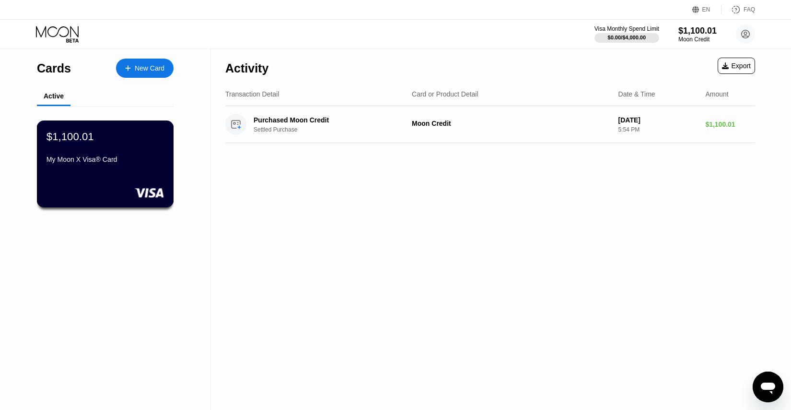
click at [119, 145] on div "$1,100.01 My Moon X Visa® Card" at bounding box center [106, 148] width 118 height 37
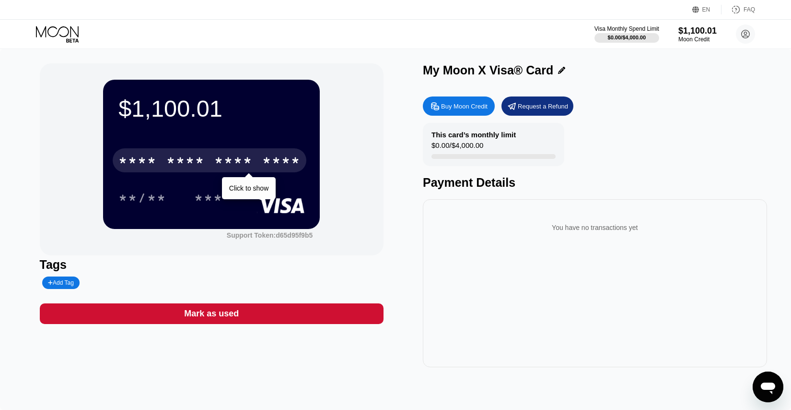
click at [228, 159] on div "* * * *" at bounding box center [233, 161] width 38 height 15
click at [164, 157] on div "* * * * * * * * * * * * 7679" at bounding box center [210, 160] width 194 height 24
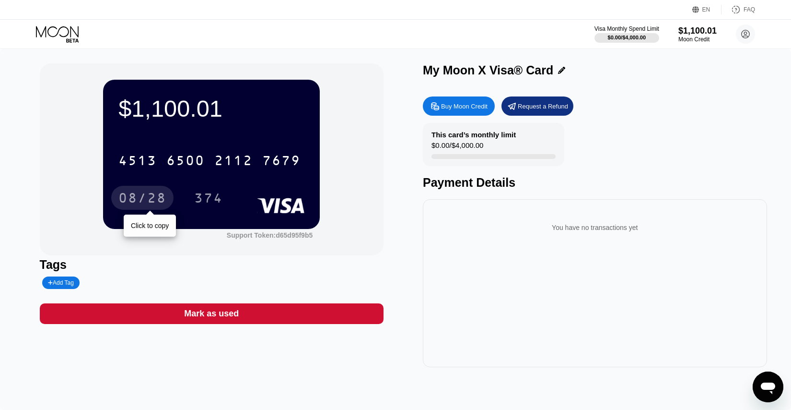
click at [142, 193] on div "08/28" at bounding box center [142, 198] width 48 height 15
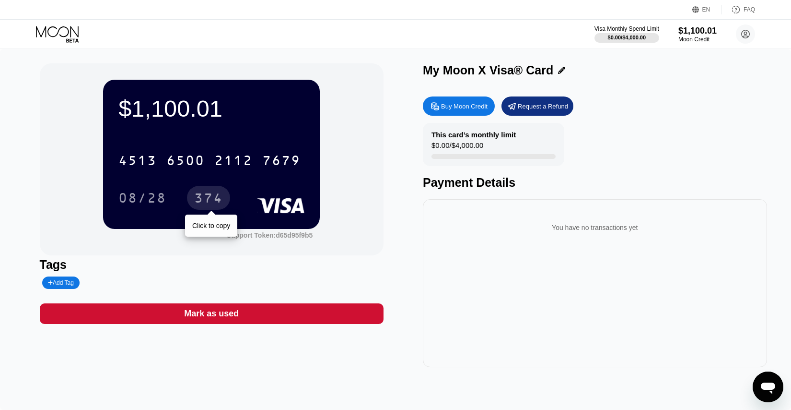
click at [215, 203] on div "374" at bounding box center [208, 198] width 29 height 15
